Goal: Transaction & Acquisition: Purchase product/service

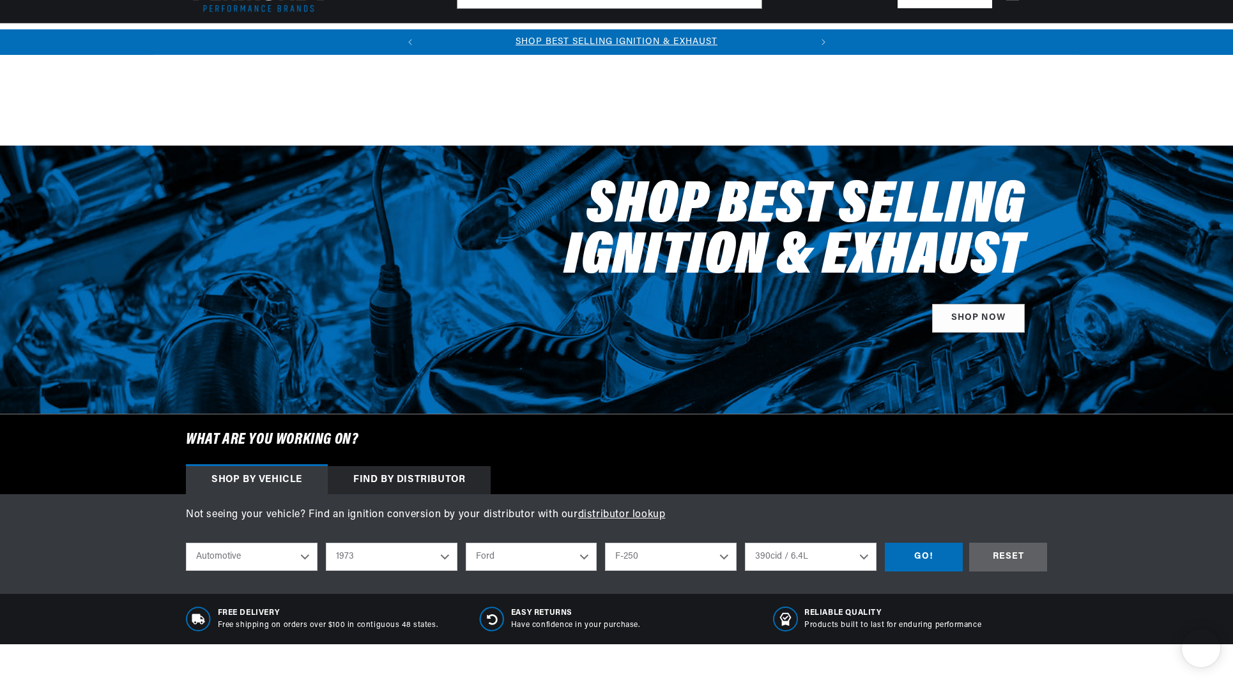
select select "1973"
select select "Ford"
select select "F-250"
select select "390cid-6.4L"
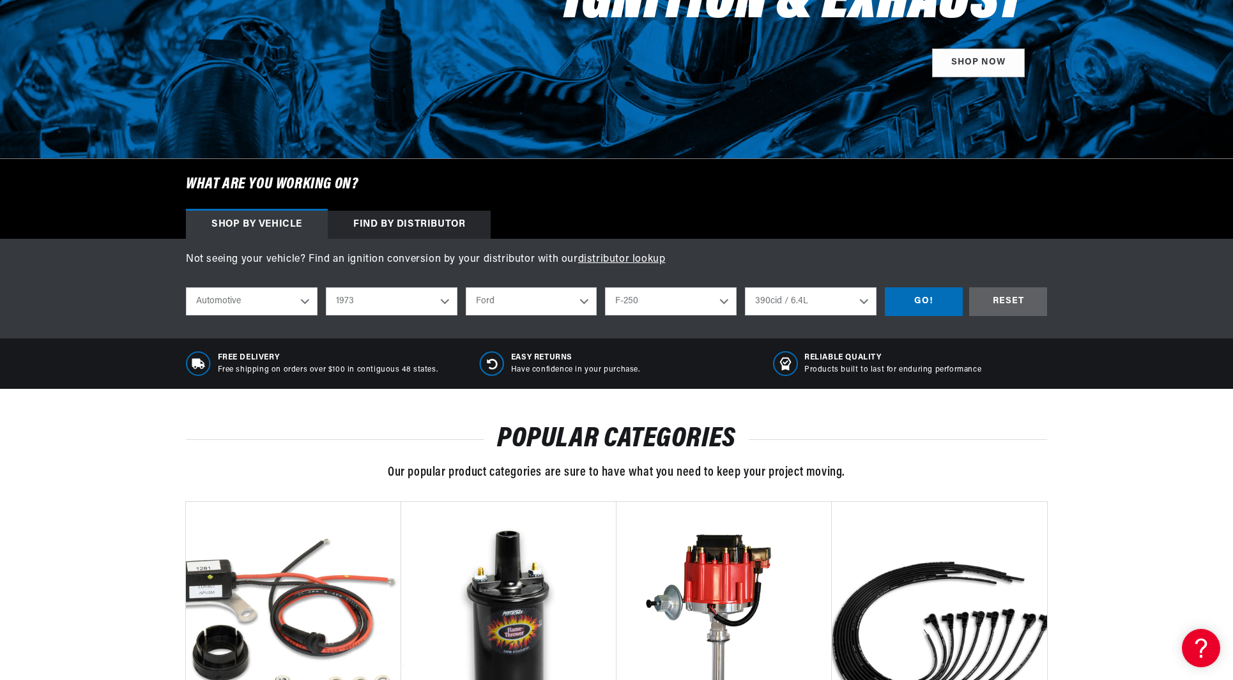
click at [186, 287] on select "Automotive Agricultural Industrial Marine Motorcycle" at bounding box center [252, 301] width 132 height 28
click at [924, 300] on div "GO!" at bounding box center [924, 301] width 78 height 29
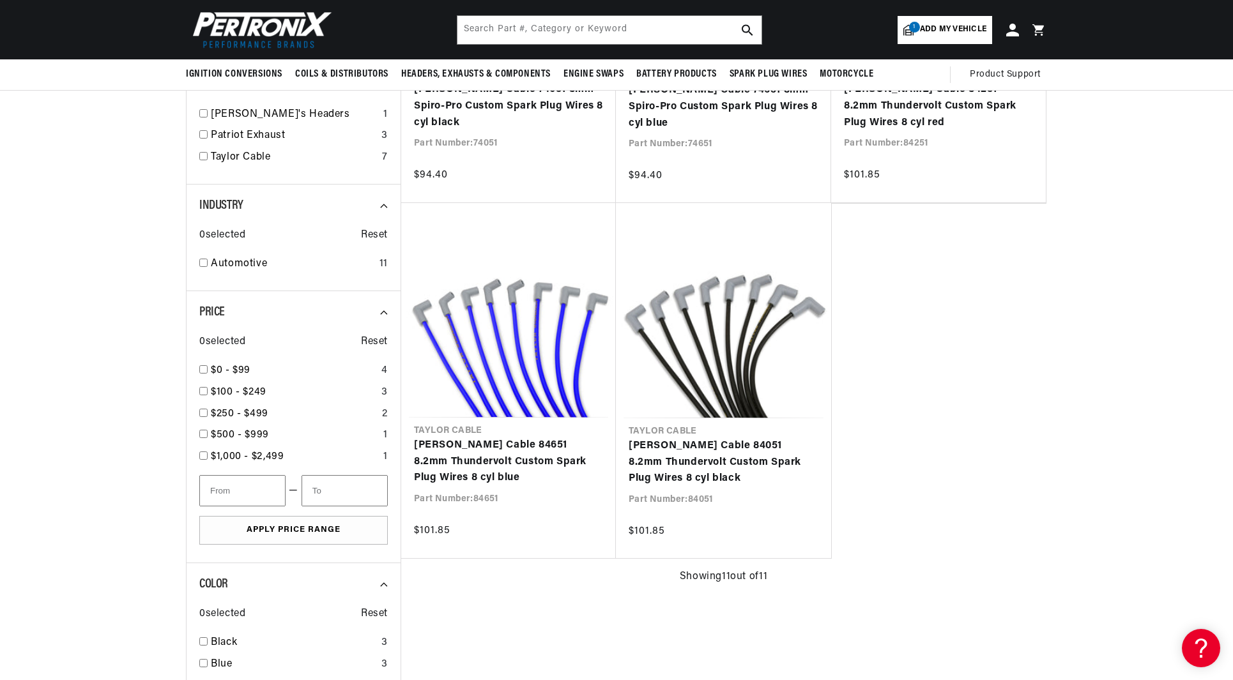
scroll to position [958, 0]
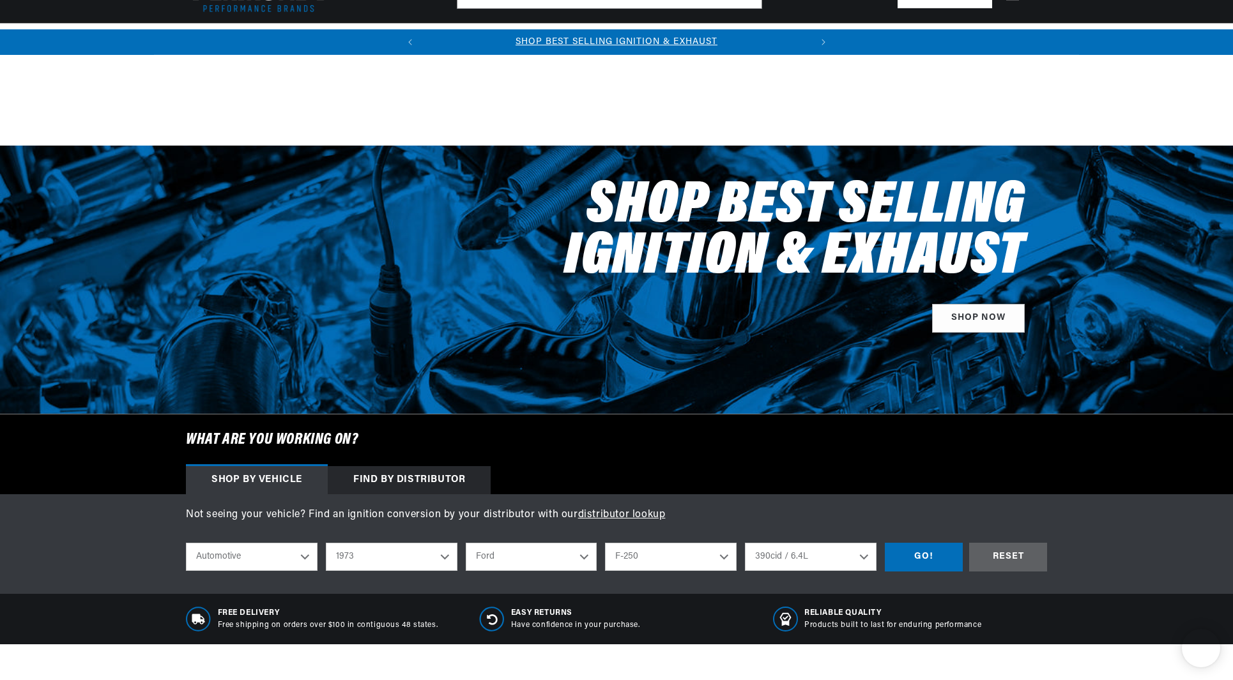
select select "1973"
select select "Ford"
select select "F-250"
select select "390cid-6.4L"
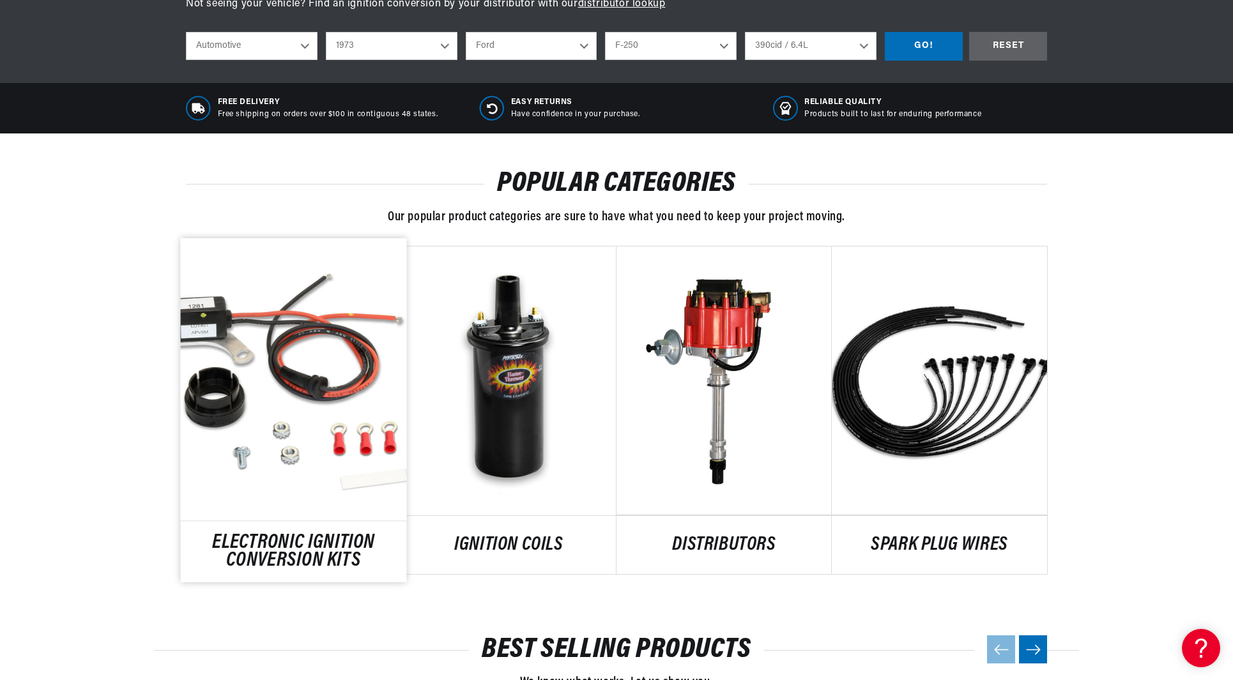
click at [297, 543] on link "ELECTRONIC IGNITION CONVERSION KITS" at bounding box center [294, 552] width 226 height 34
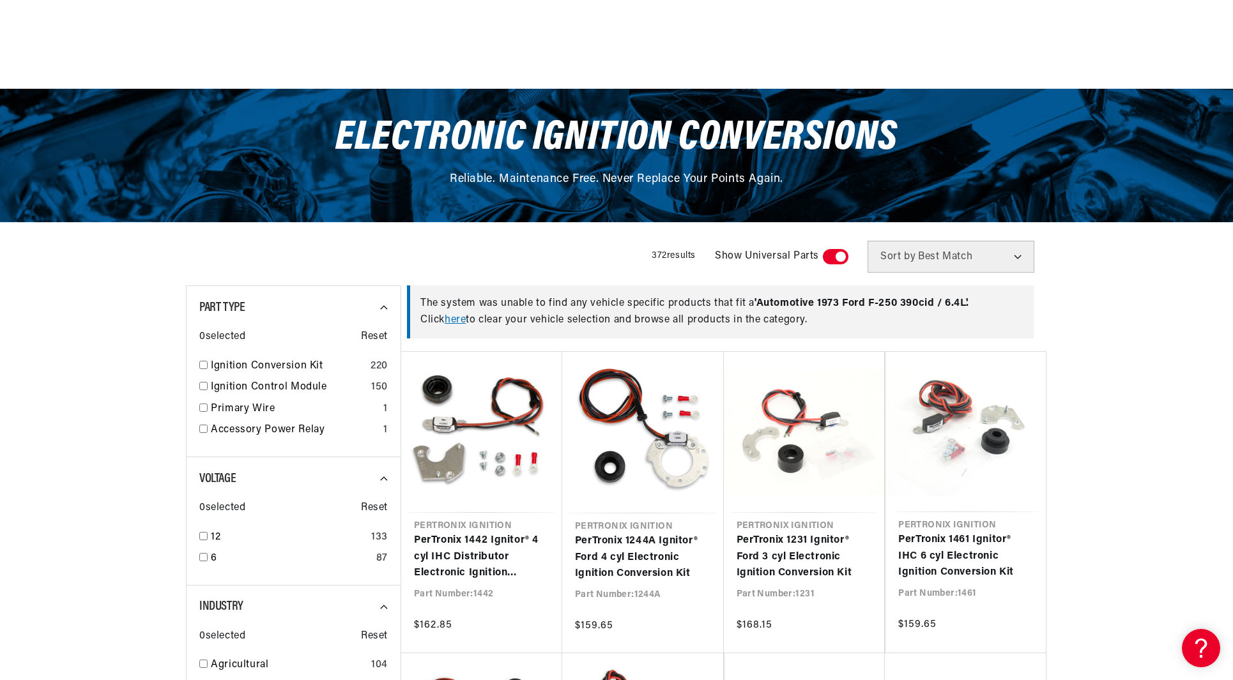
scroll to position [192, 0]
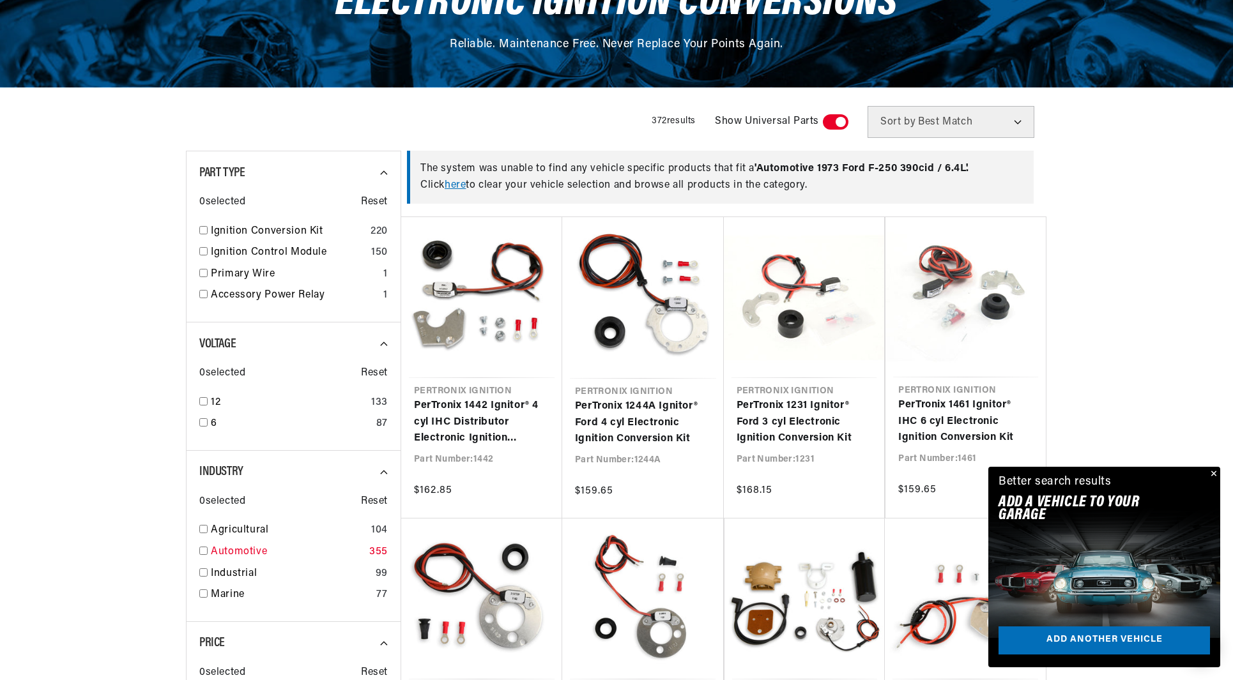
click at [201, 549] on input "checkbox" at bounding box center [203, 551] width 8 height 8
checkbox input "true"
click at [202, 399] on input "checkbox" at bounding box center [203, 401] width 8 height 8
checkbox input "true"
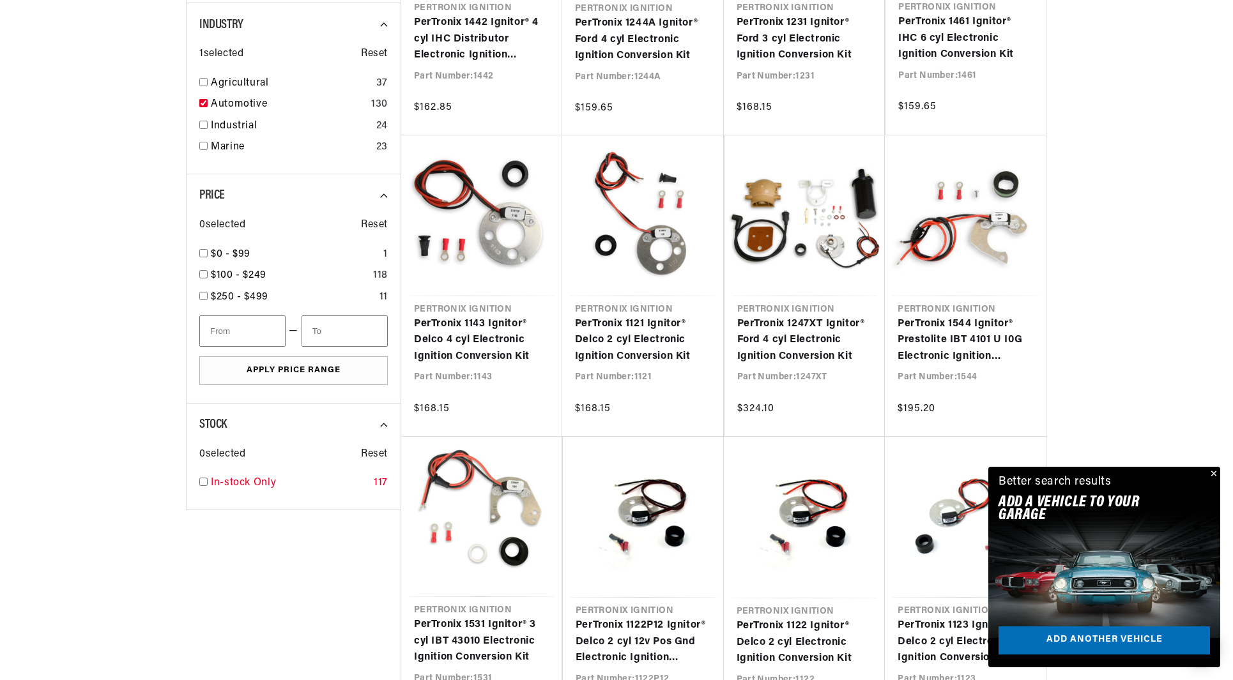
click at [206, 478] on input "checkbox" at bounding box center [203, 482] width 8 height 8
checkbox input "true"
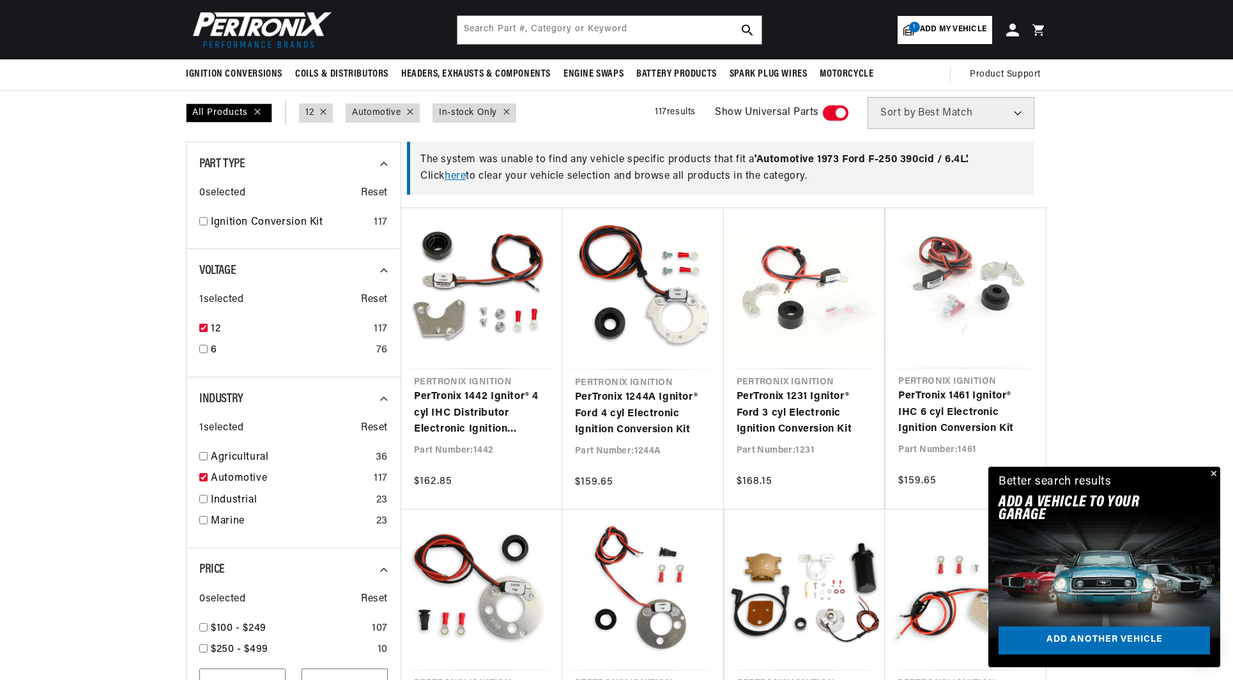
scroll to position [192, 0]
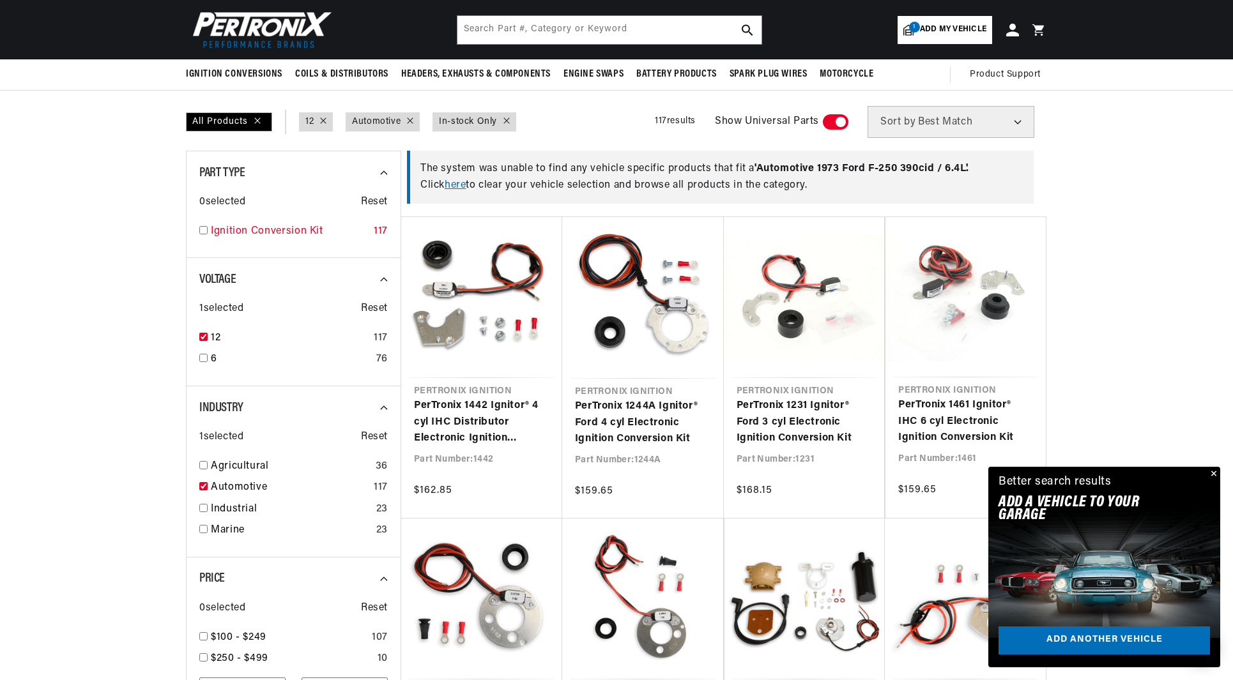
click at [204, 233] on input "checkbox" at bounding box center [203, 230] width 8 height 8
checkbox input "true"
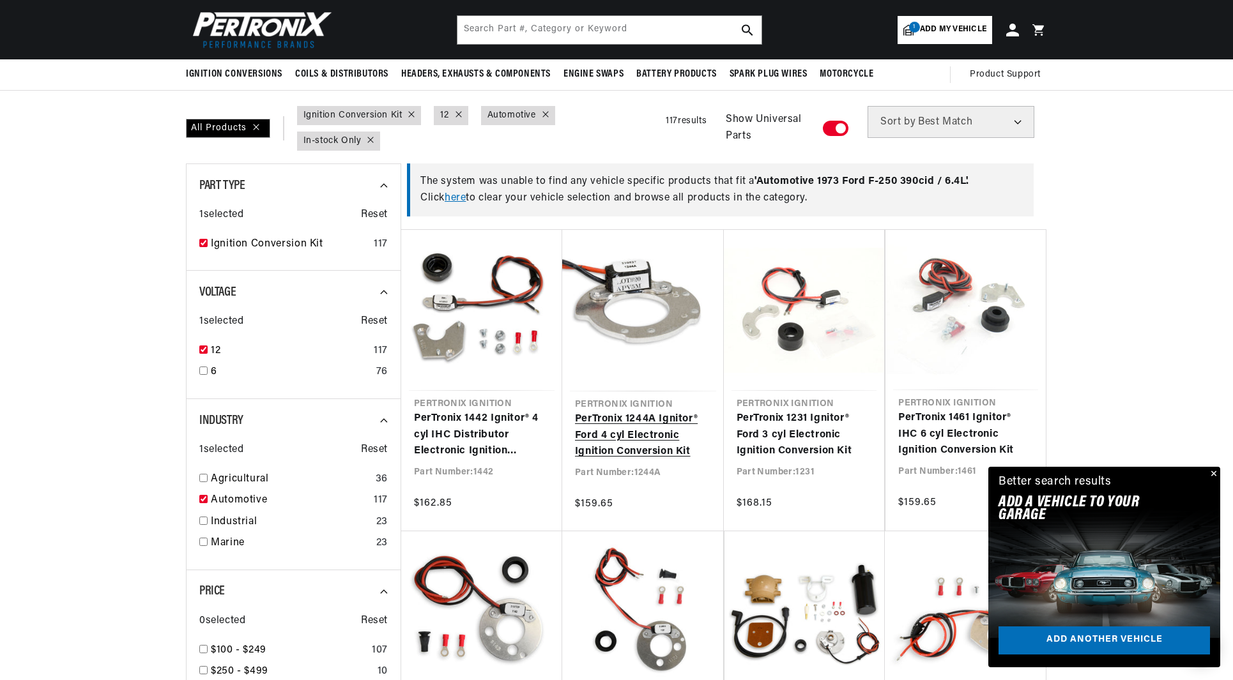
scroll to position [0, 387]
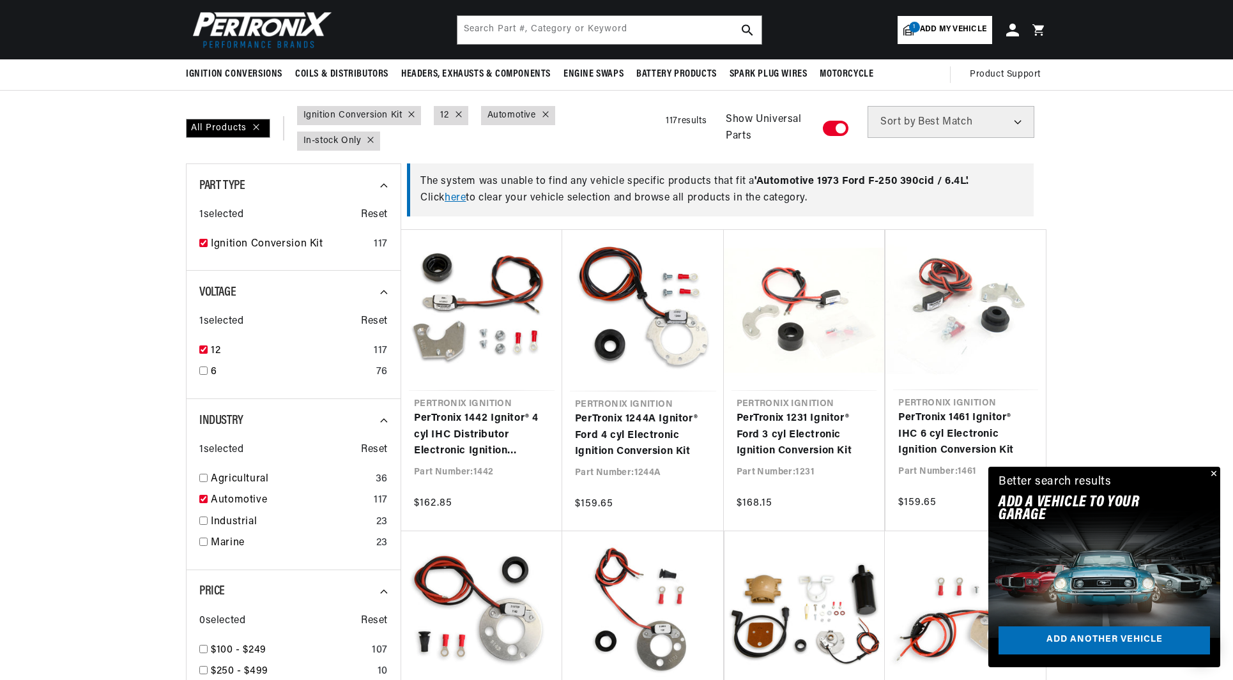
click at [1213, 469] on button "Close" at bounding box center [1211, 474] width 15 height 15
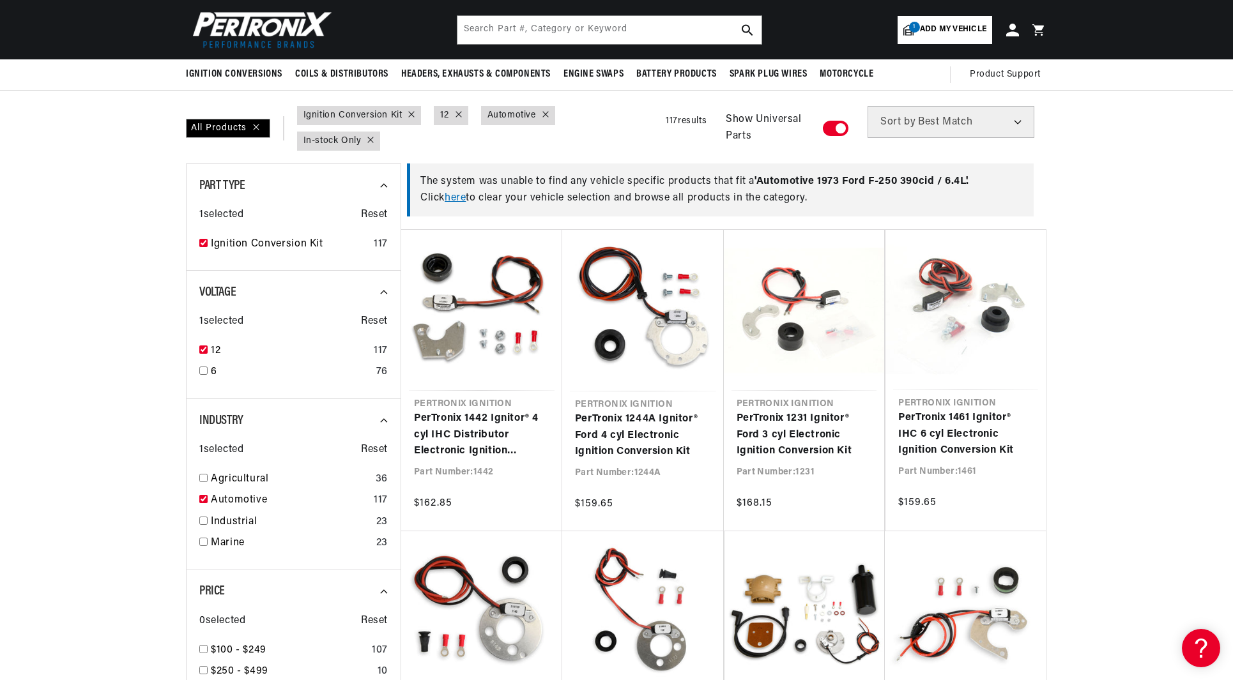
scroll to position [0, 0]
